Goal: Use online tool/utility: Utilize a website feature to perform a specific function

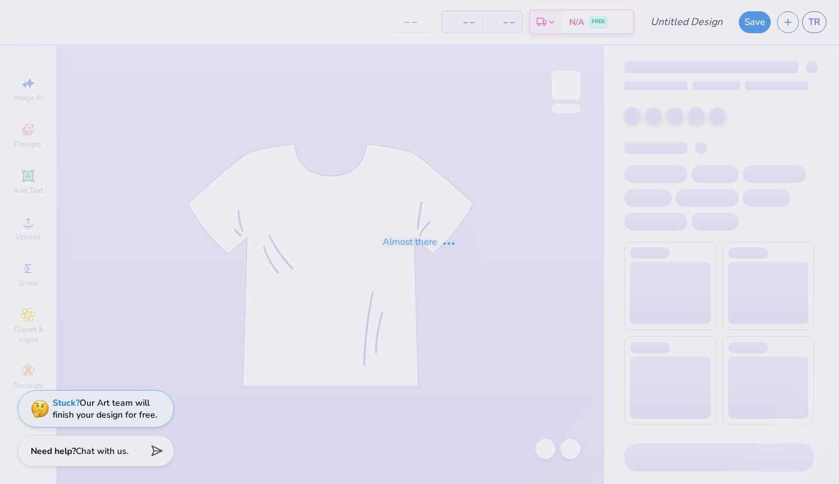
type input "xc 26"
type input "2"
